Goal: Task Accomplishment & Management: Manage account settings

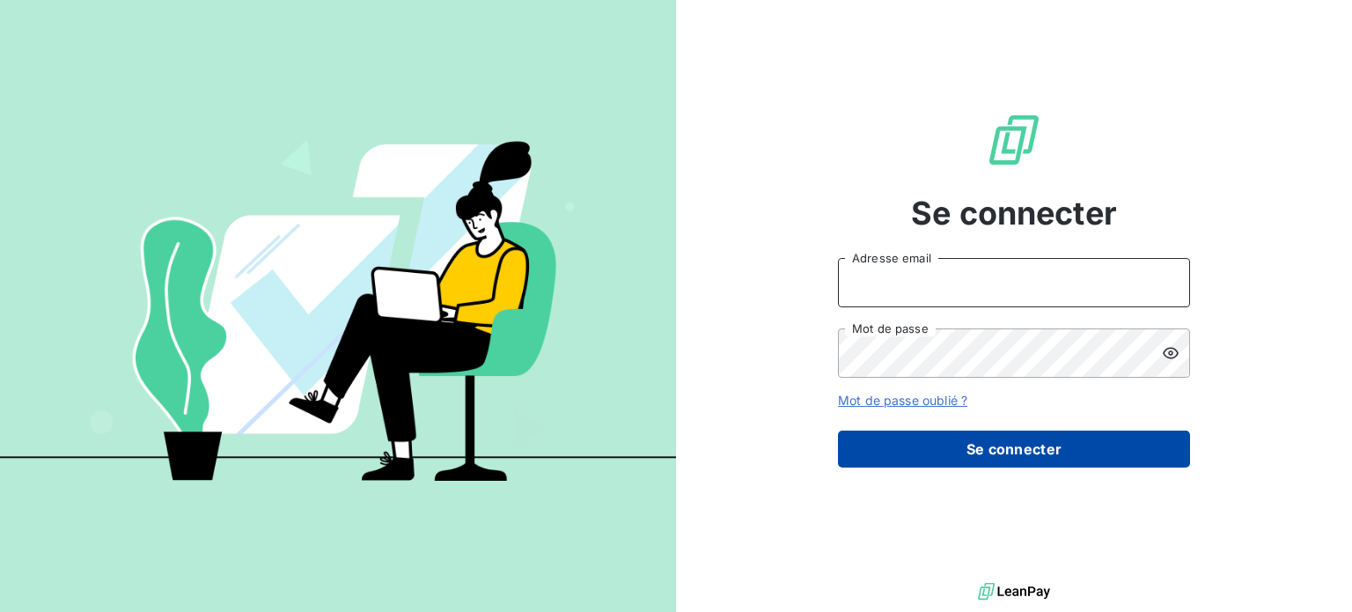
type input "[EMAIL_ADDRESS][DOMAIN_NAME]"
click at [1004, 444] on button "Se connecter" at bounding box center [1014, 449] width 352 height 37
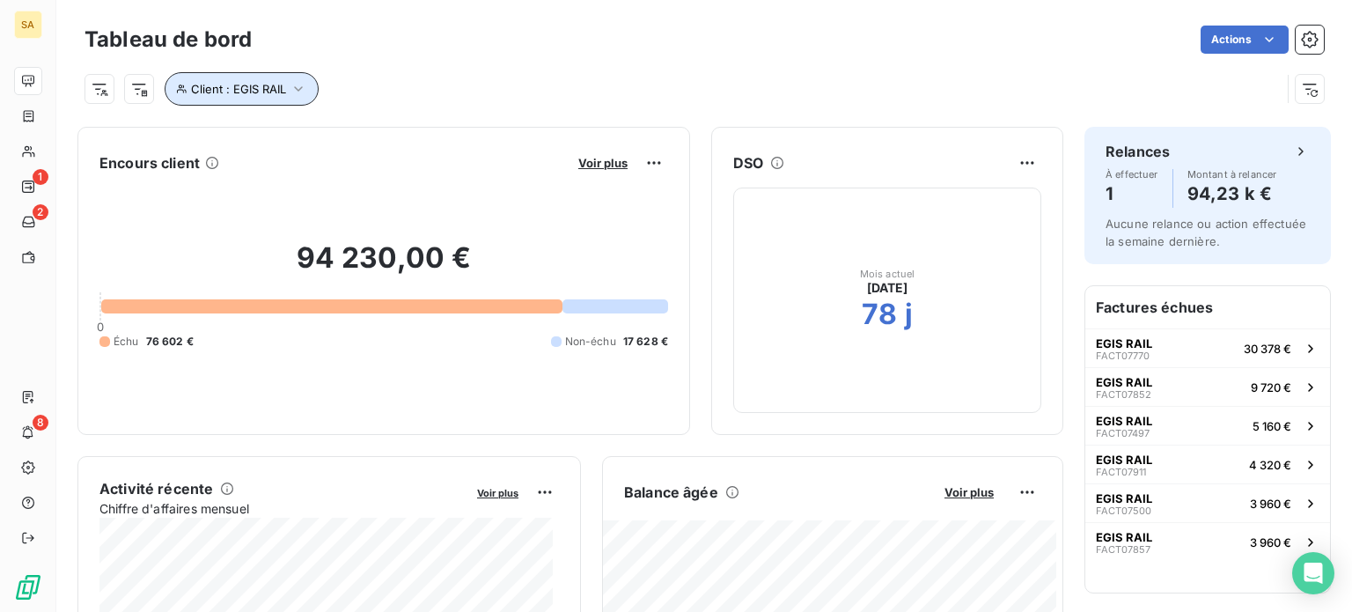
click at [272, 86] on span "Client : EGIS RAIL" at bounding box center [238, 89] width 95 height 14
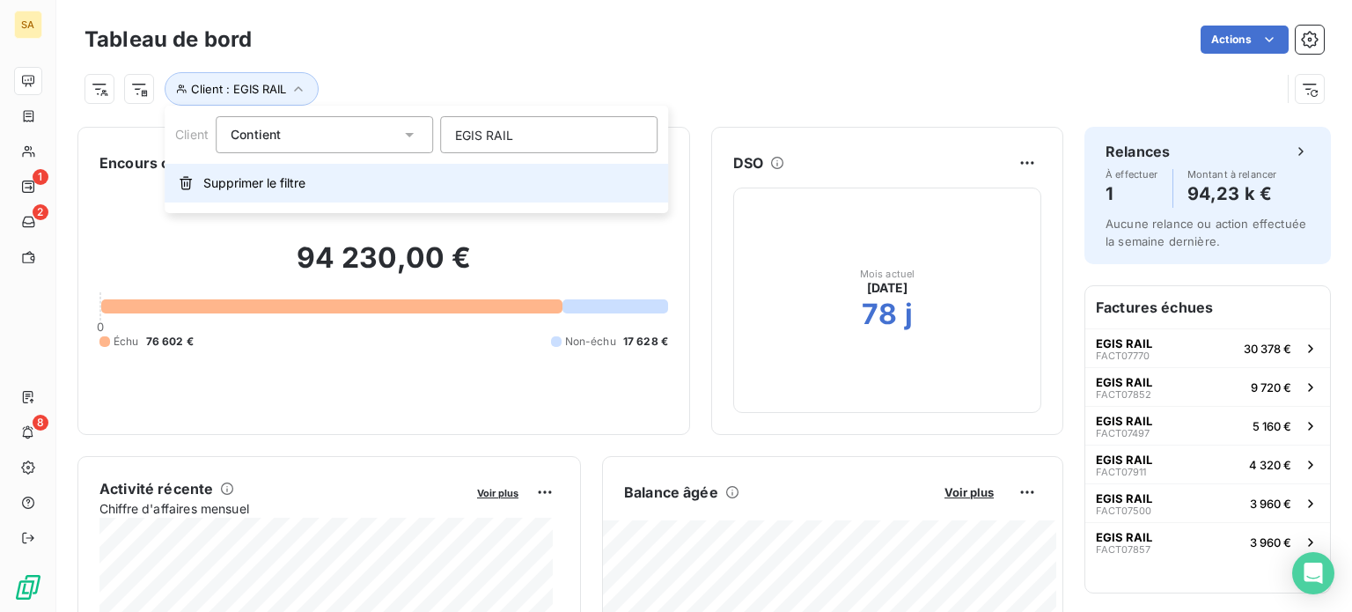
click at [218, 177] on span "Supprimer le filtre" at bounding box center [254, 183] width 102 height 18
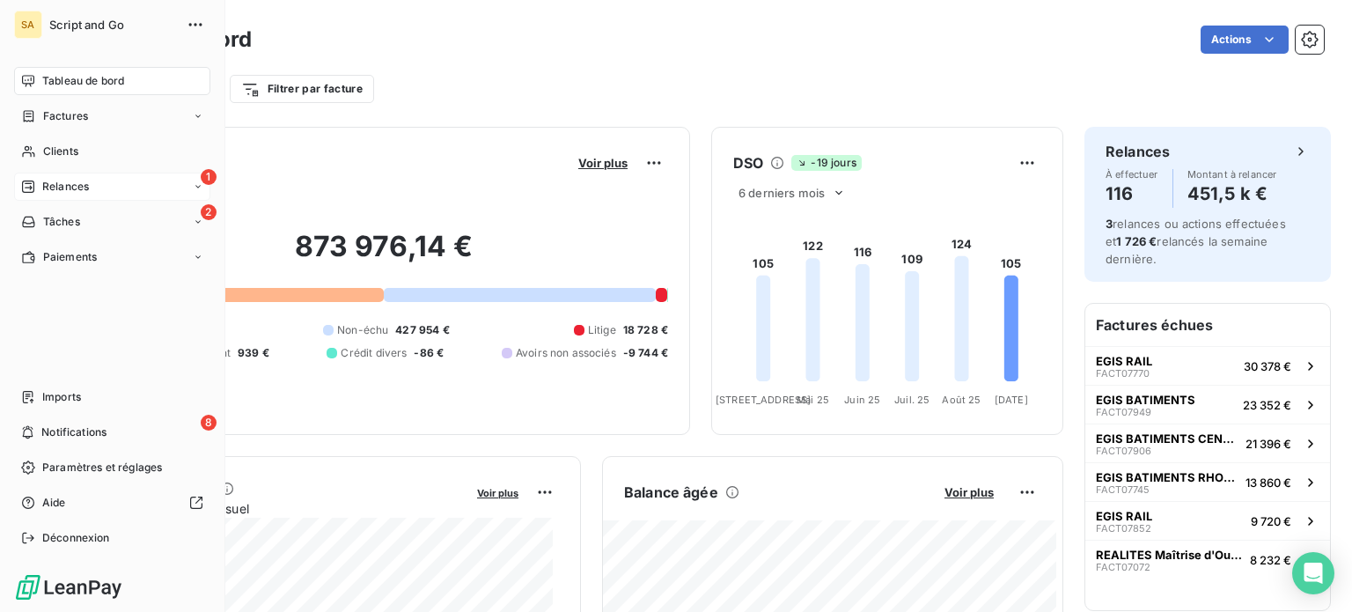
click at [46, 181] on span "Relances" at bounding box center [65, 187] width 47 height 16
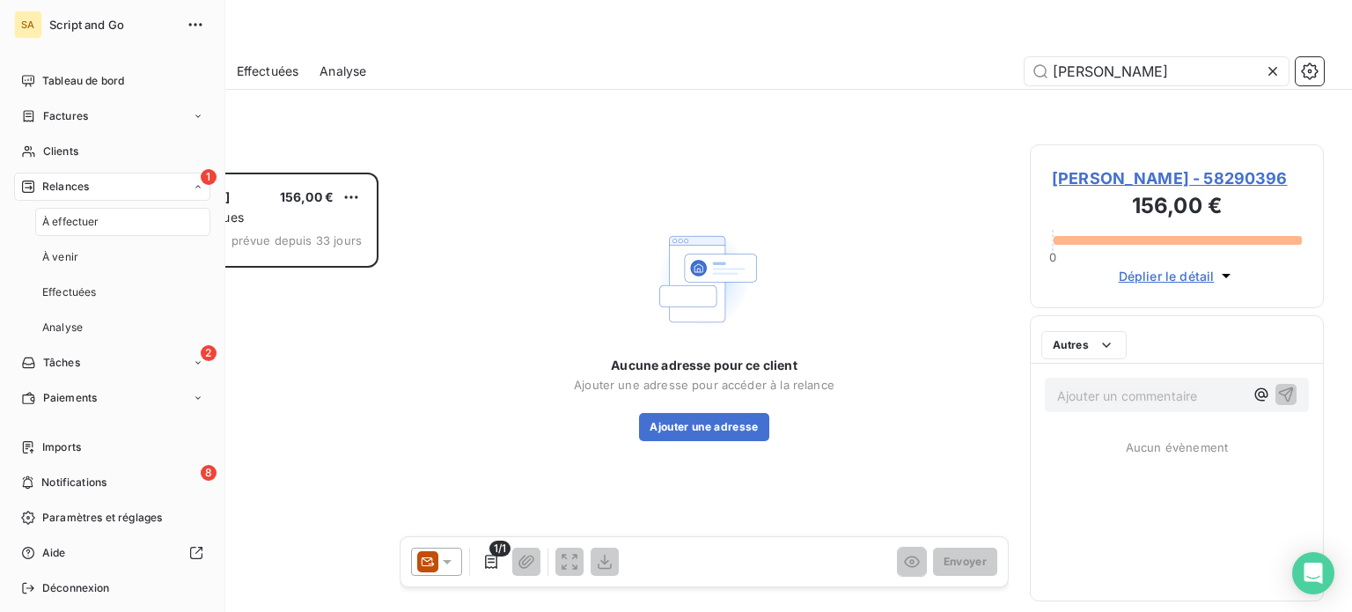
scroll to position [426, 280]
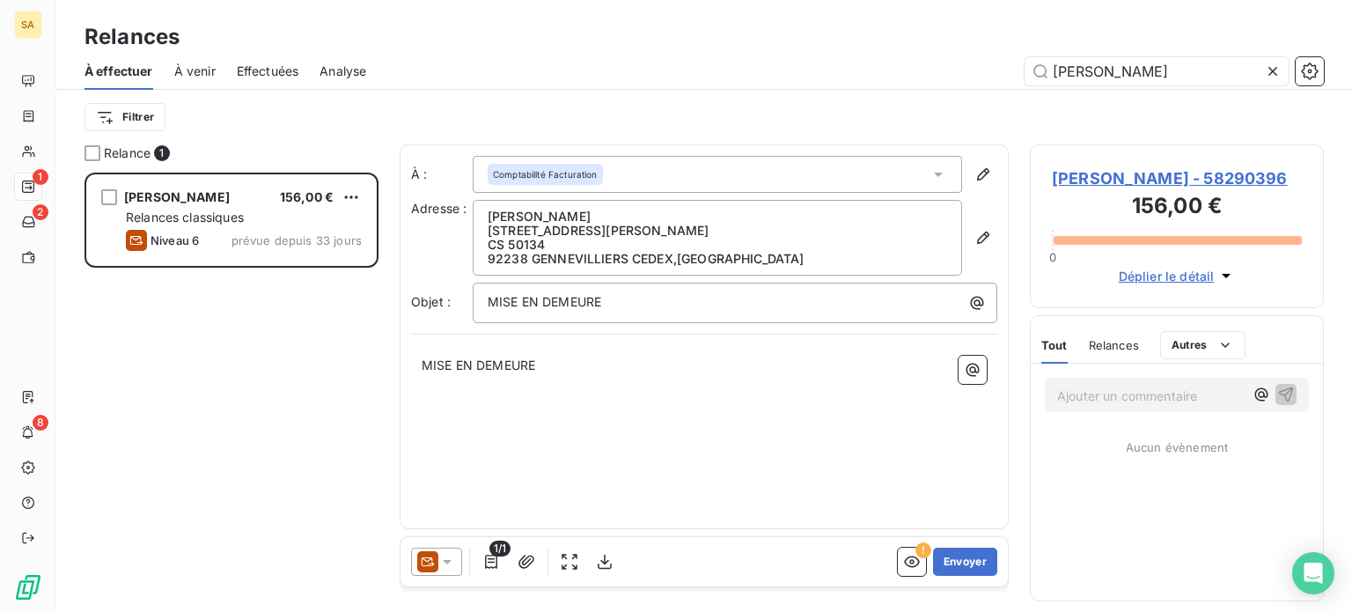
click at [190, 69] on span "À venir" at bounding box center [194, 72] width 41 height 18
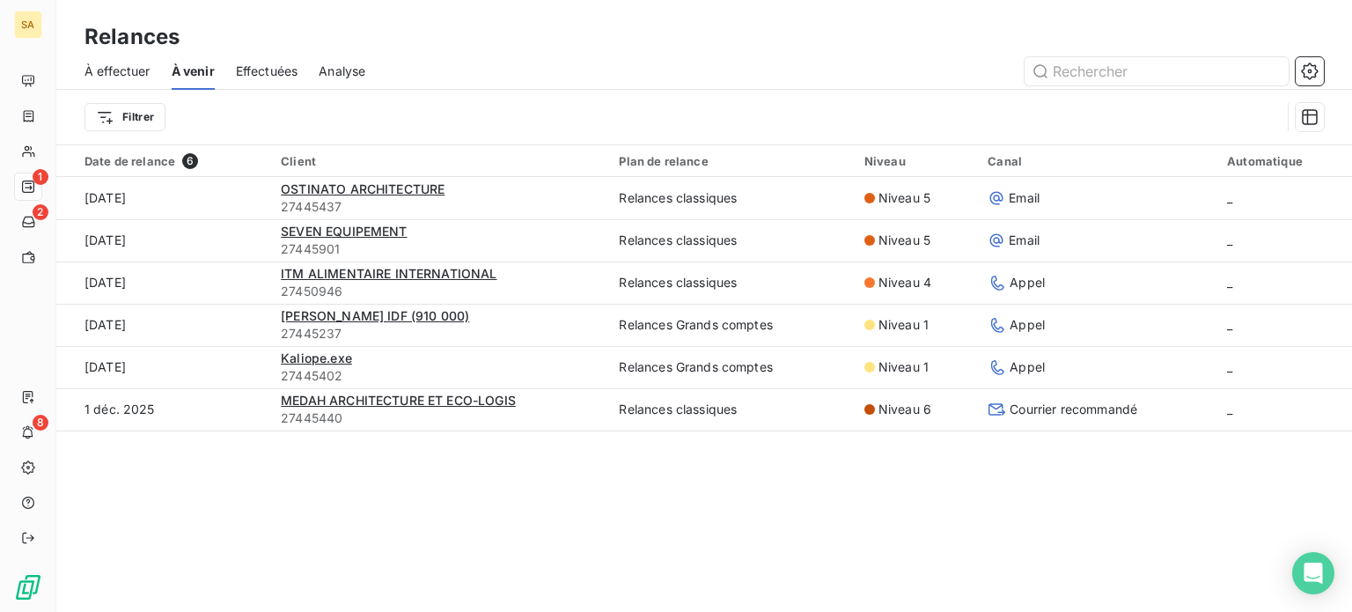
click at [269, 64] on span "Effectuées" at bounding box center [267, 72] width 63 height 18
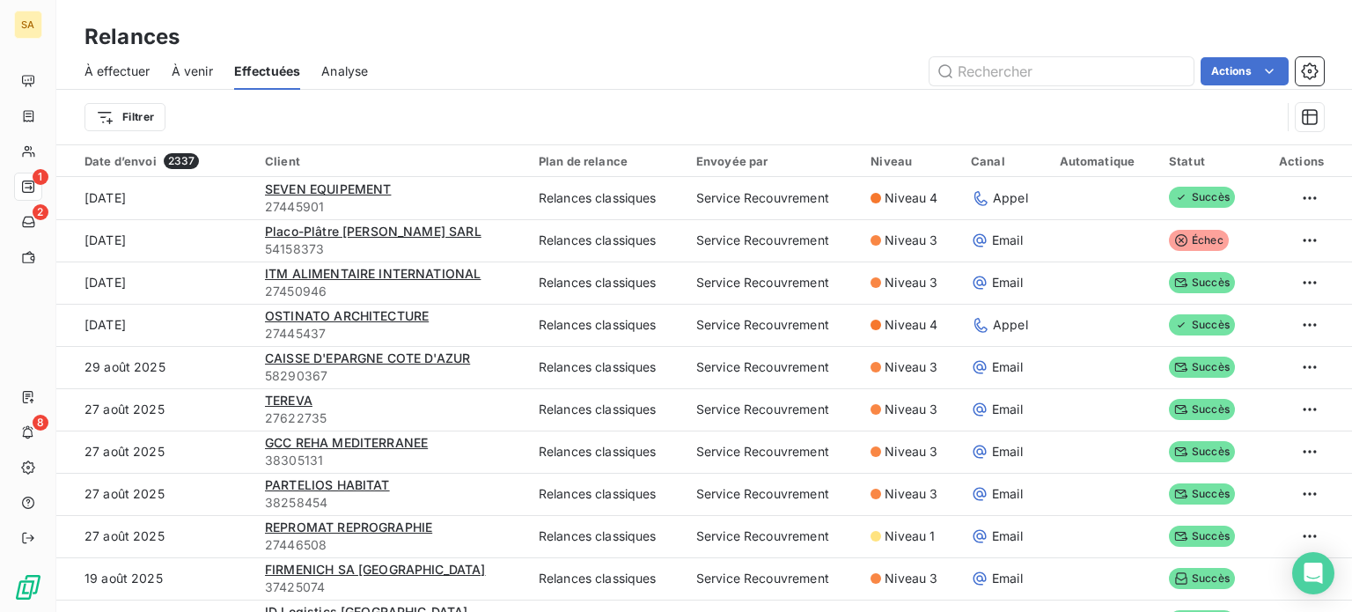
click at [182, 69] on span "À venir" at bounding box center [192, 72] width 41 height 18
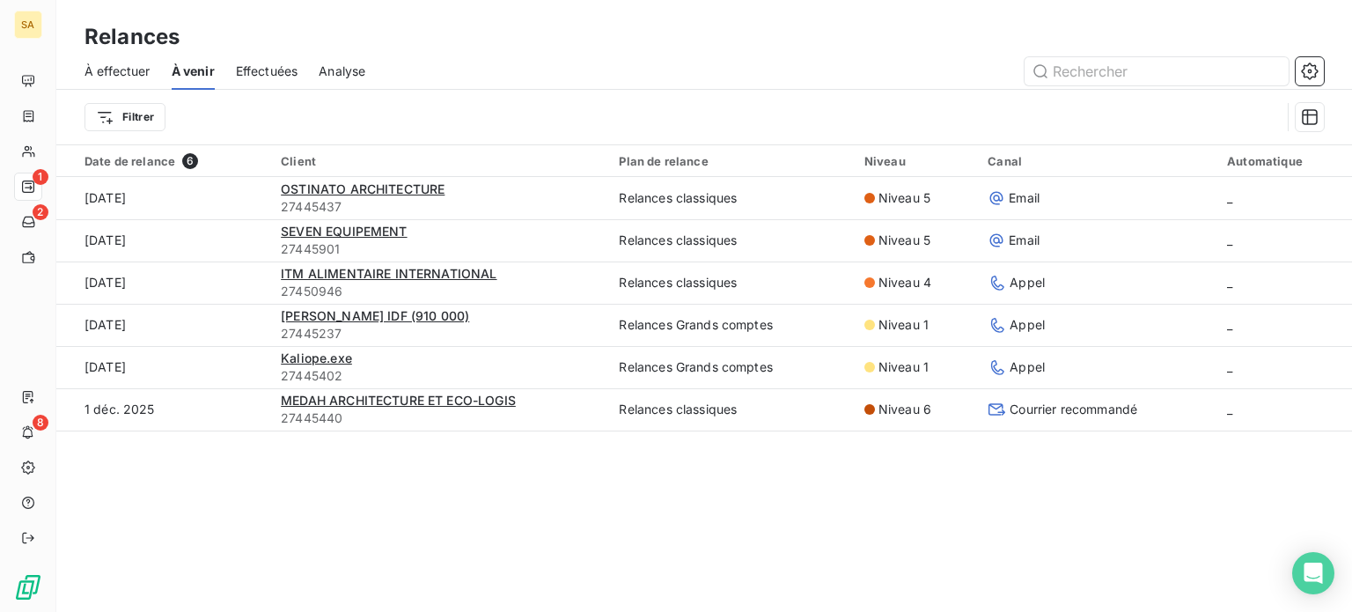
click at [121, 70] on span "À effectuer" at bounding box center [118, 72] width 66 height 18
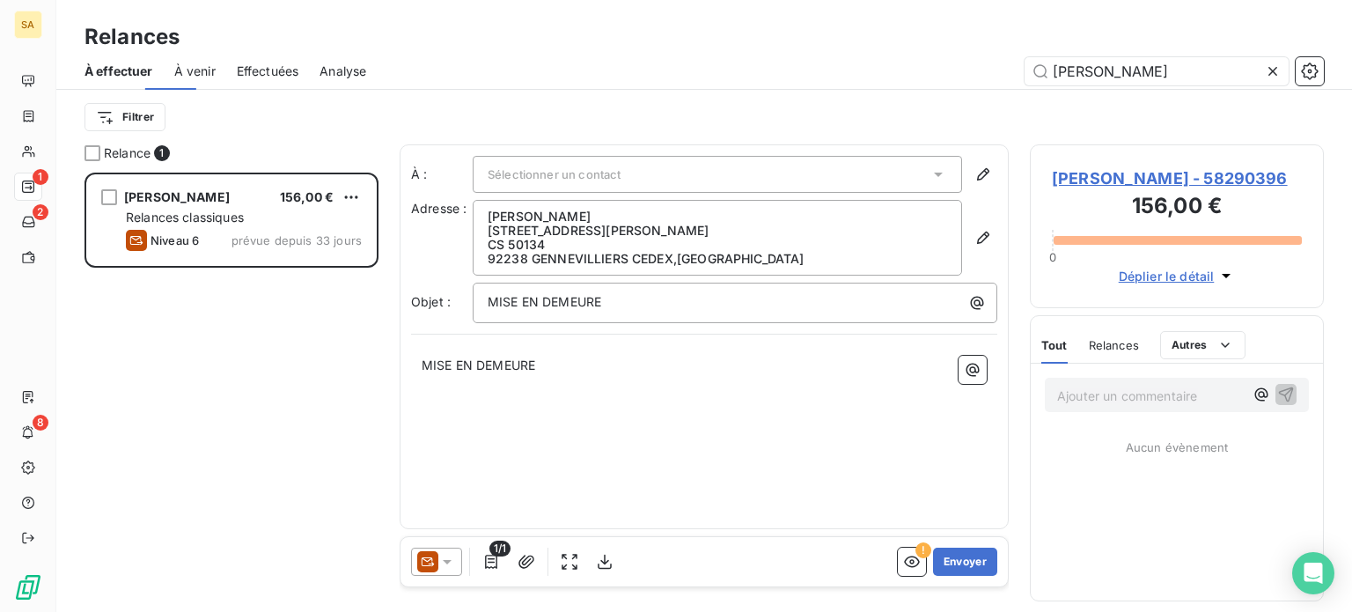
scroll to position [426, 280]
